Goal: Information Seeking & Learning: Learn about a topic

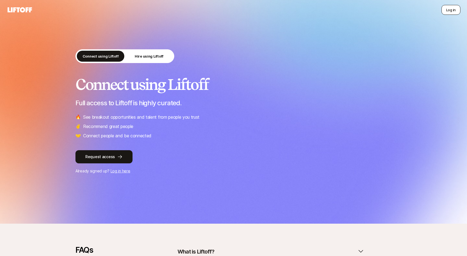
click at [449, 11] on button "Log in" at bounding box center [451, 10] width 19 height 10
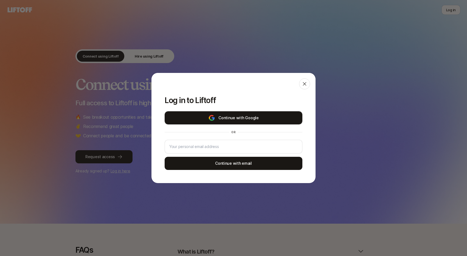
click at [265, 117] on button "Continue with Google" at bounding box center [234, 117] width 138 height 13
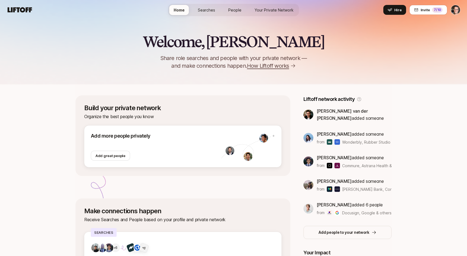
click at [203, 10] on span "Searches" at bounding box center [206, 10] width 17 height 6
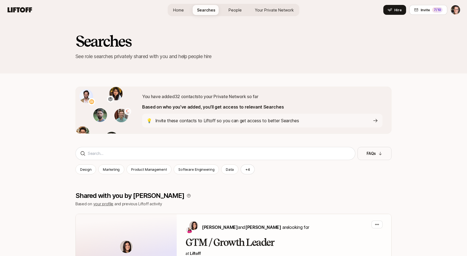
click at [240, 11] on span "People" at bounding box center [235, 10] width 13 height 6
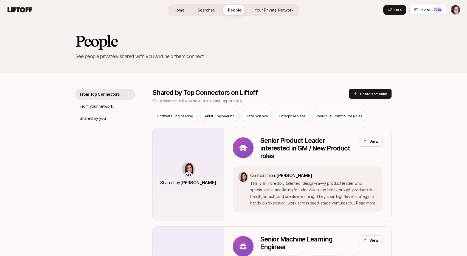
click at [181, 11] on span "Home" at bounding box center [179, 10] width 11 height 6
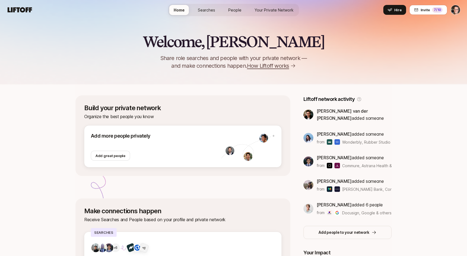
click at [213, 6] on link "Searches" at bounding box center [207, 10] width 26 height 10
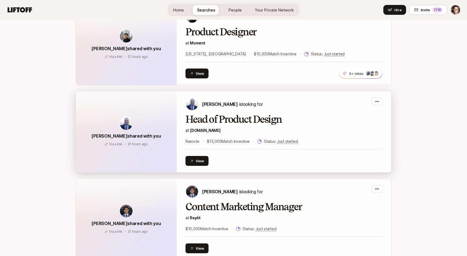
scroll to position [511, 0]
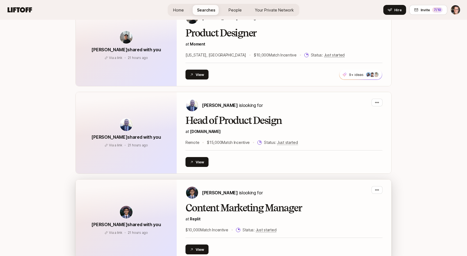
click at [300, 200] on div "[PERSON_NAME] is looking for Content Marketing Manager at Replit $10,000 Match …" at bounding box center [284, 220] width 197 height 68
